Goal: Task Accomplishment & Management: Manage account settings

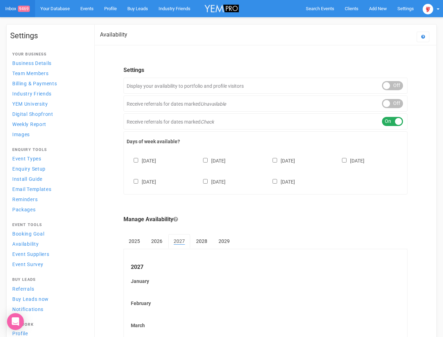
click at [221, 168] on div "[DATE] [DATE] [DATE] [DATE] [DATE] [DATE] [DATE]" at bounding box center [266, 168] width 278 height 42
click at [320, 8] on span "Search Events" at bounding box center [320, 8] width 28 height 5
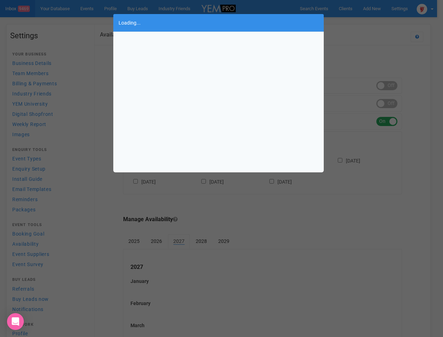
click at [378, 8] on div "Loading..." at bounding box center [221, 168] width 443 height 337
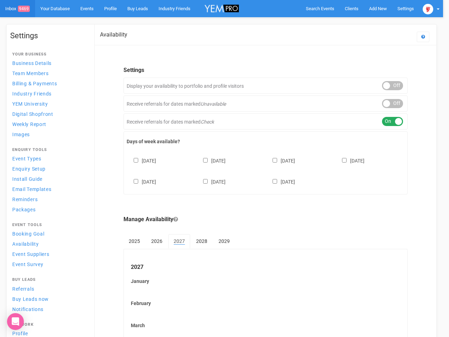
click at [362, 22] on body "Search Events Clients Add New New Client New Event New Enquiry Settings [GEOGRA…" at bounding box center [224, 291] width 449 height 583
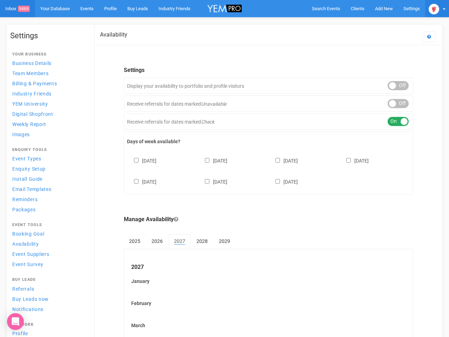
click at [431, 8] on img at bounding box center [434, 9] width 11 height 11
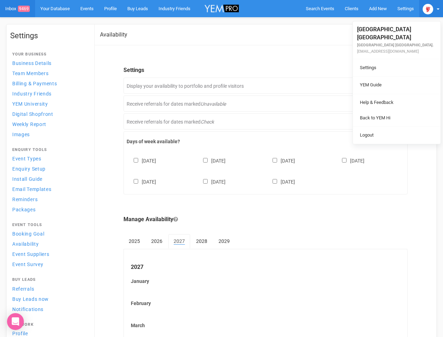
click at [393, 94] on li at bounding box center [397, 94] width 88 height 0
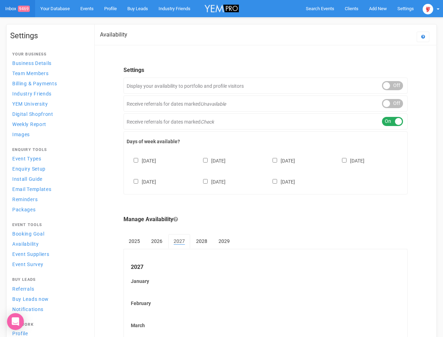
click at [393, 104] on body "Search Events Clients Add New New Client New Event New Enquiry Settings [GEOGRA…" at bounding box center [221, 291] width 443 height 583
click at [393, 121] on div "ON OFF" at bounding box center [392, 121] width 21 height 9
click at [266, 170] on div "[DATE] [DATE] [DATE] [DATE] [DATE] [DATE] [DATE]" at bounding box center [266, 168] width 278 height 42
